Goal: Information Seeking & Learning: Learn about a topic

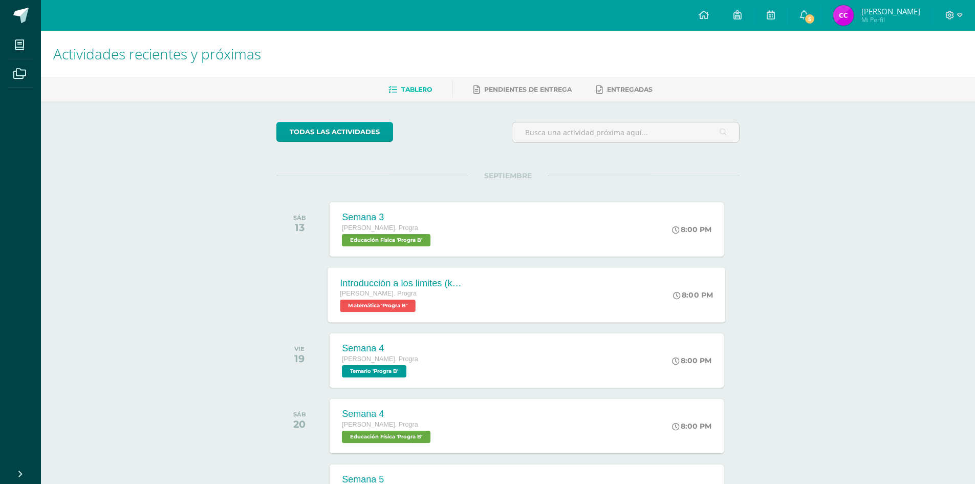
click at [519, 306] on div "Introducción a los limites ([PERSON_NAME]) [PERSON_NAME]. Progra Matemática 'Pr…" at bounding box center [527, 294] width 398 height 55
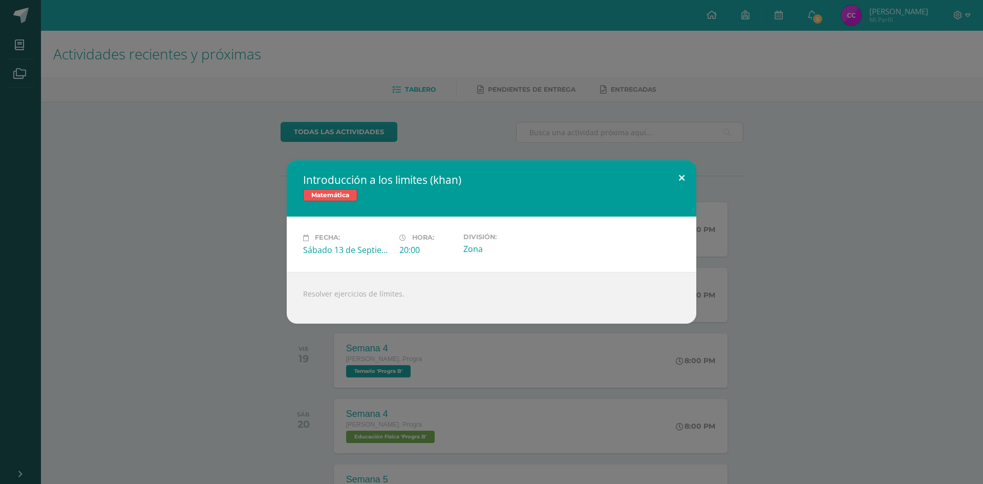
click at [680, 176] on button at bounding box center [681, 177] width 29 height 35
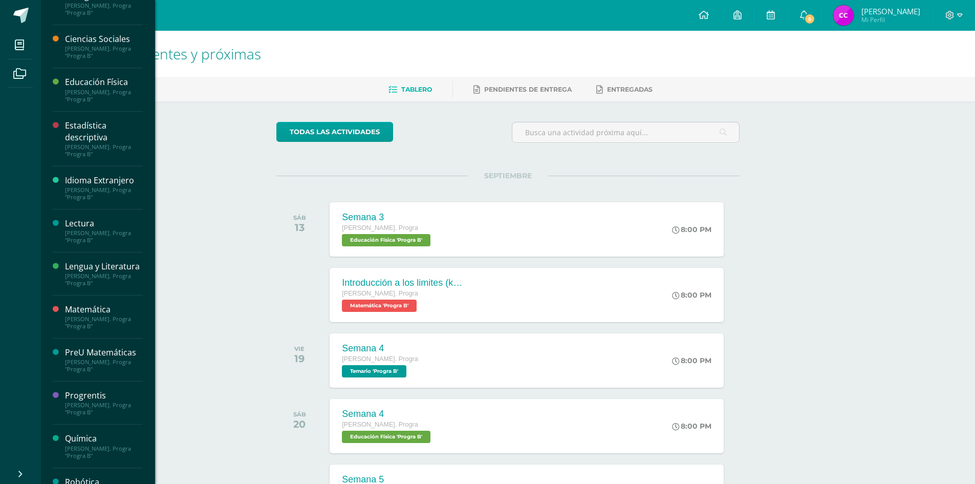
scroll to position [98, 0]
click at [79, 357] on div "PreU Matemáticas" at bounding box center [104, 351] width 78 height 12
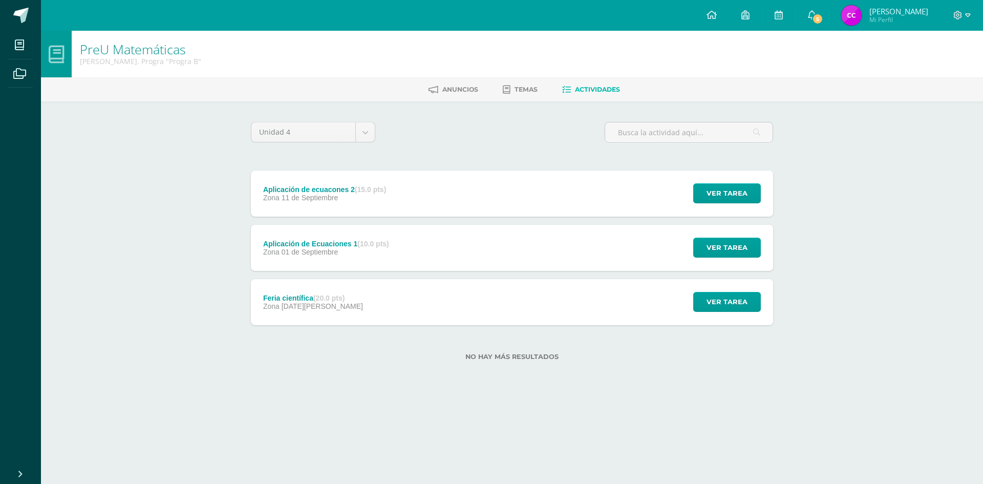
click at [453, 195] on div "Aplicación de ecuacones 2 (15.0 pts) Zona 11 de Septiembre Ver tarea Aplicación…" at bounding box center [512, 193] width 522 height 46
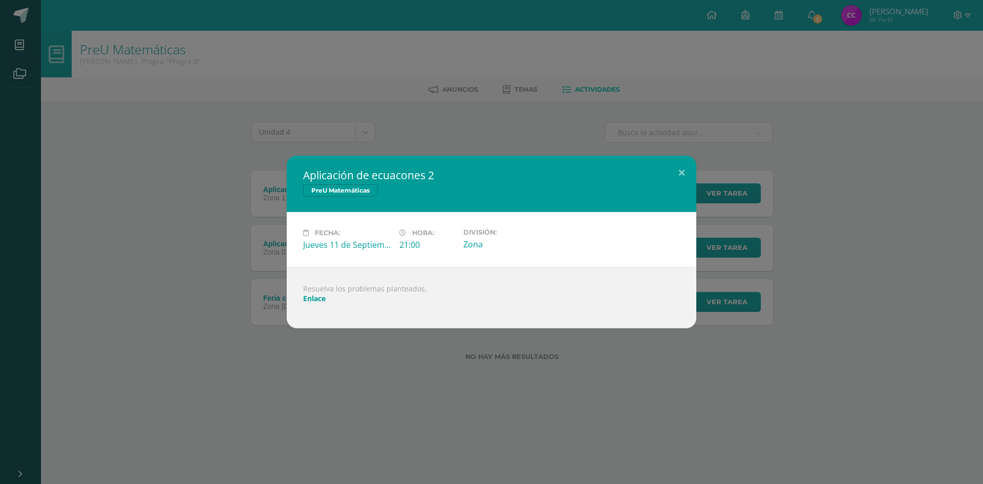
click at [305, 297] on link "Enlace" at bounding box center [314, 298] width 23 height 10
